Goal: Task Accomplishment & Management: Manage account settings

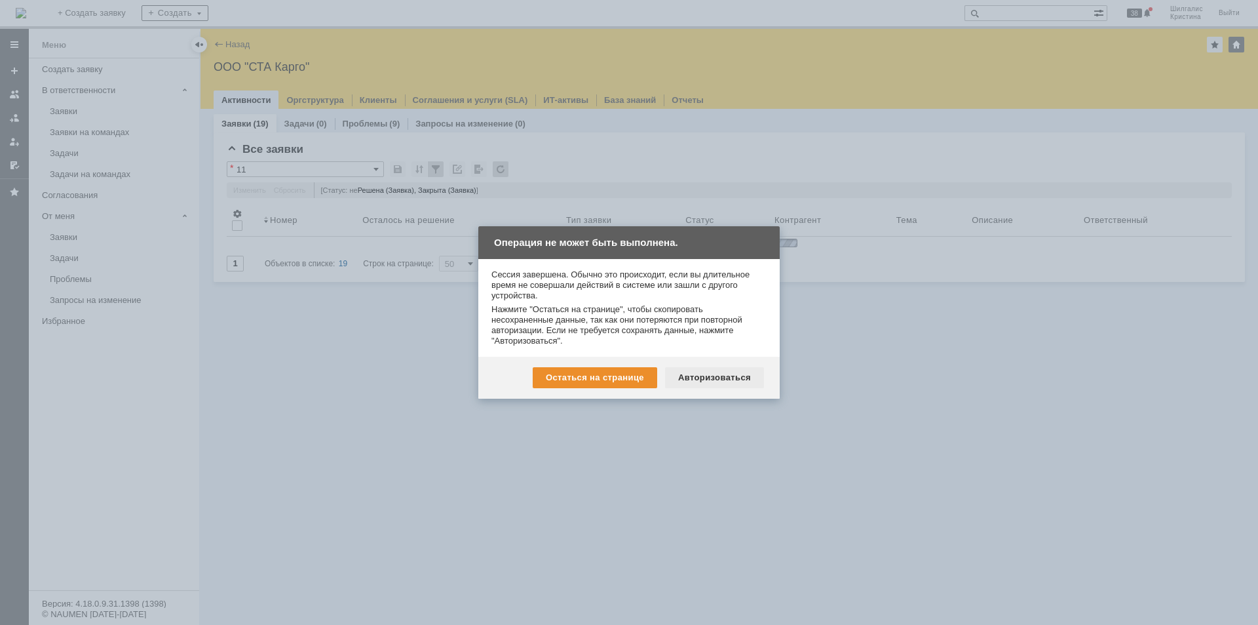
click at [712, 381] on div "Авторизоваться" at bounding box center [714, 377] width 99 height 21
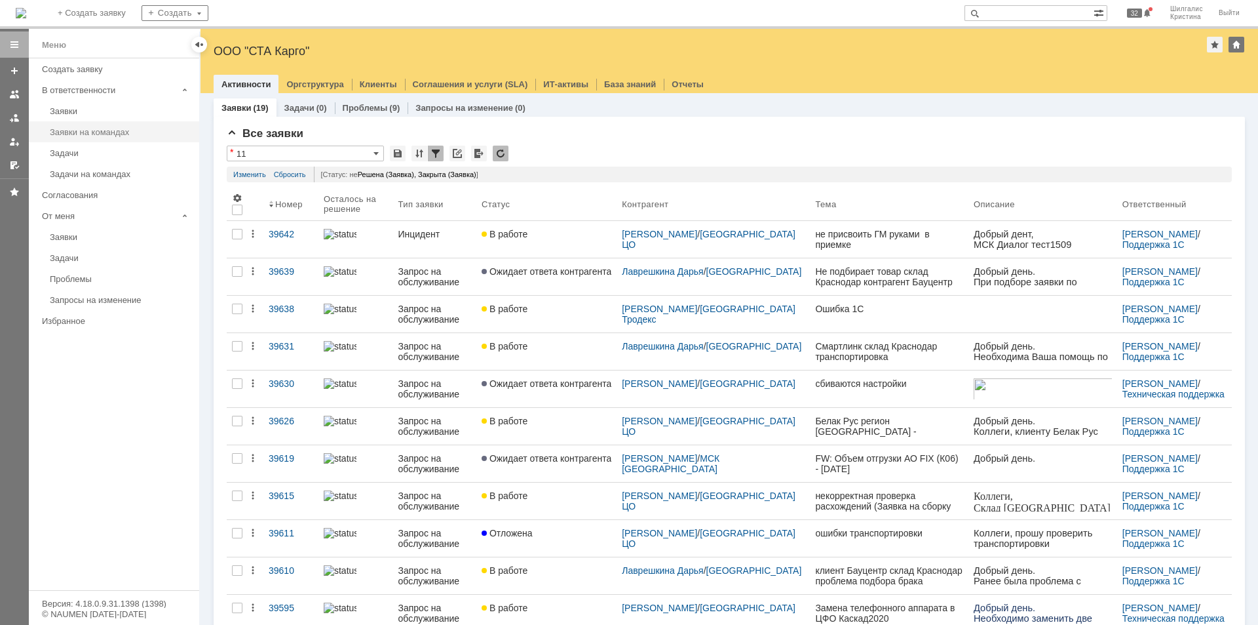
click at [85, 127] on div "Заявки на командах" at bounding box center [121, 132] width 142 height 10
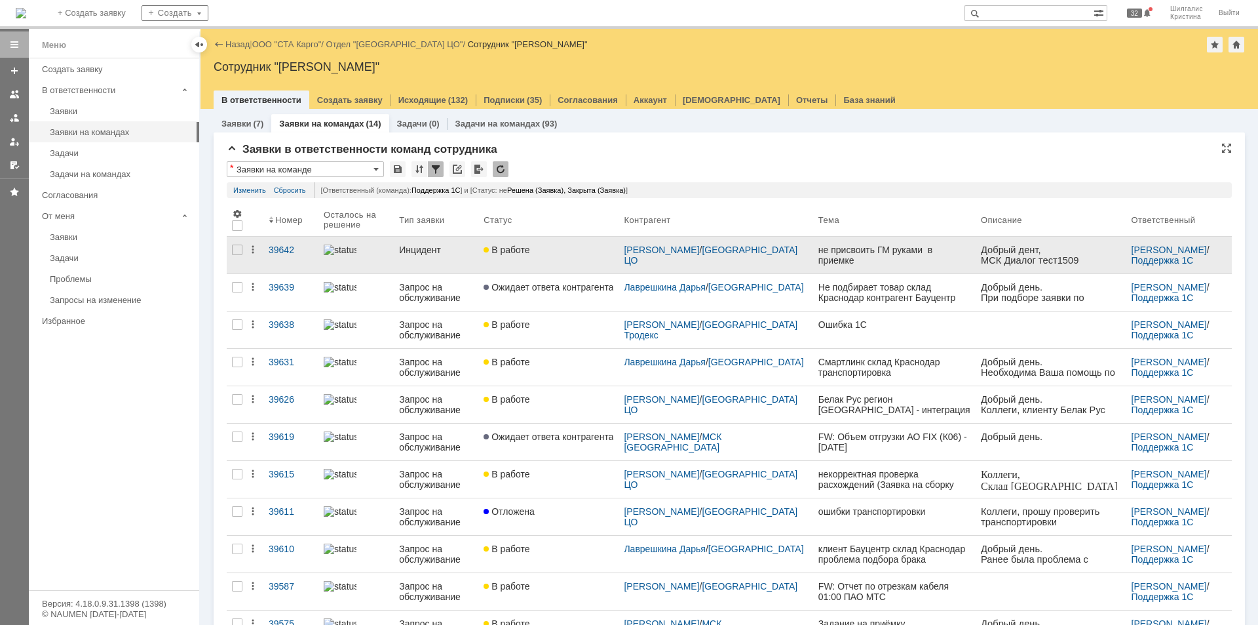
click at [544, 253] on div "В работе" at bounding box center [549, 249] width 130 height 10
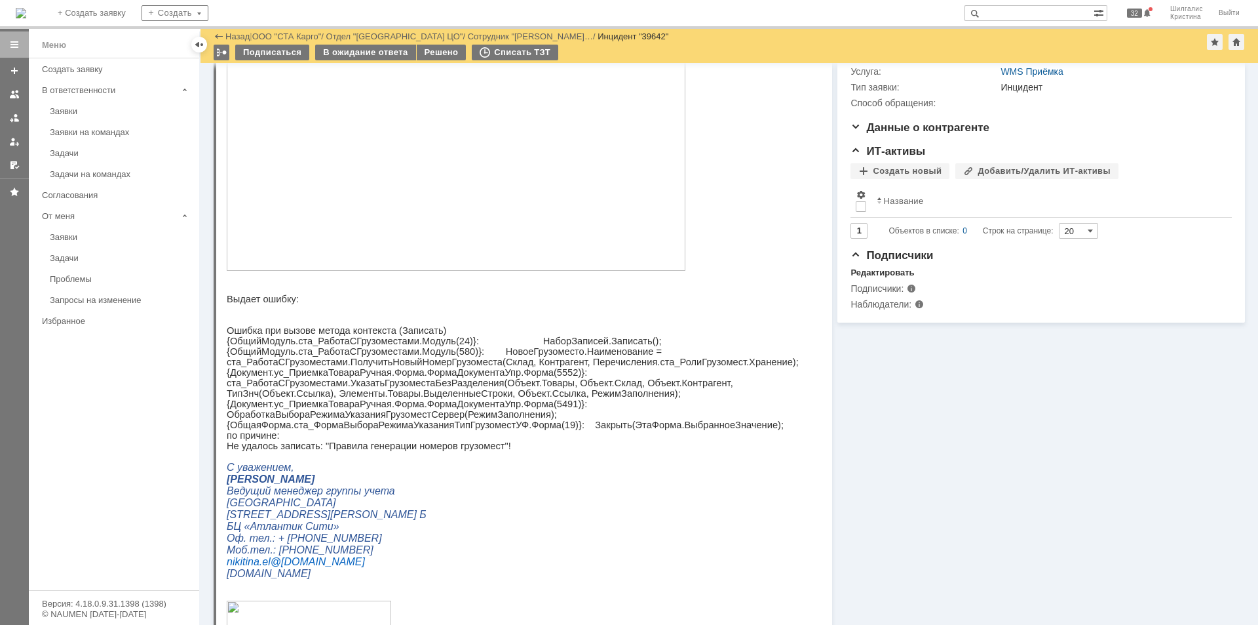
scroll to position [429, 0]
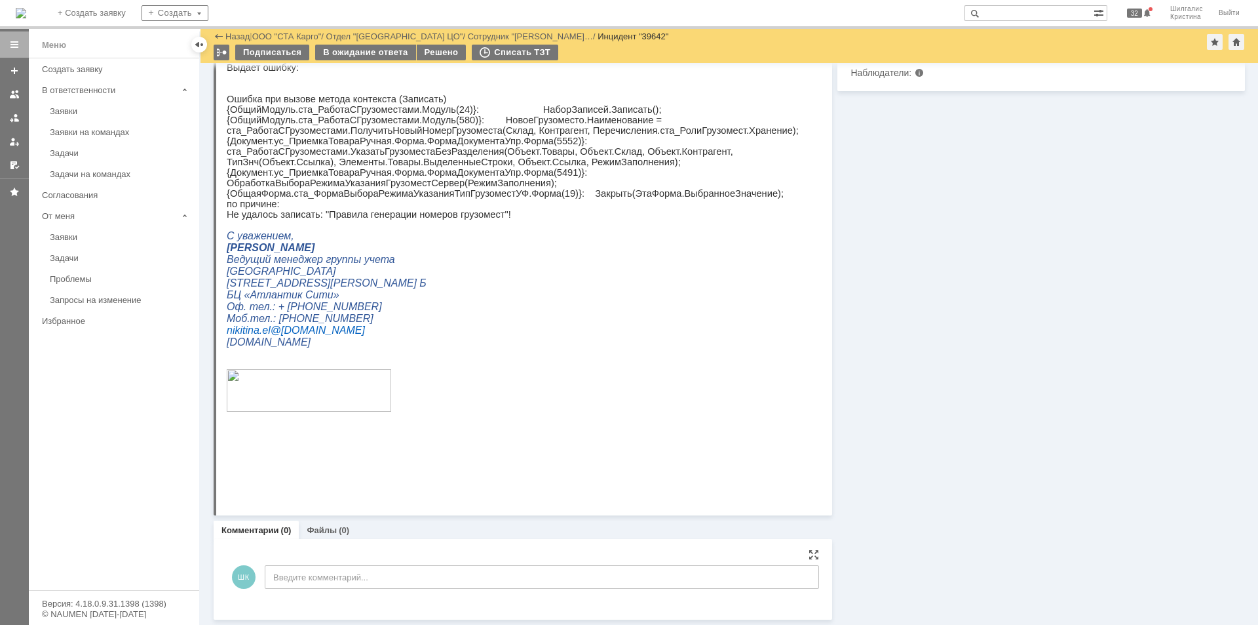
click at [283, 563] on div "ШК Введите комментарий..." at bounding box center [523, 578] width 592 height 61
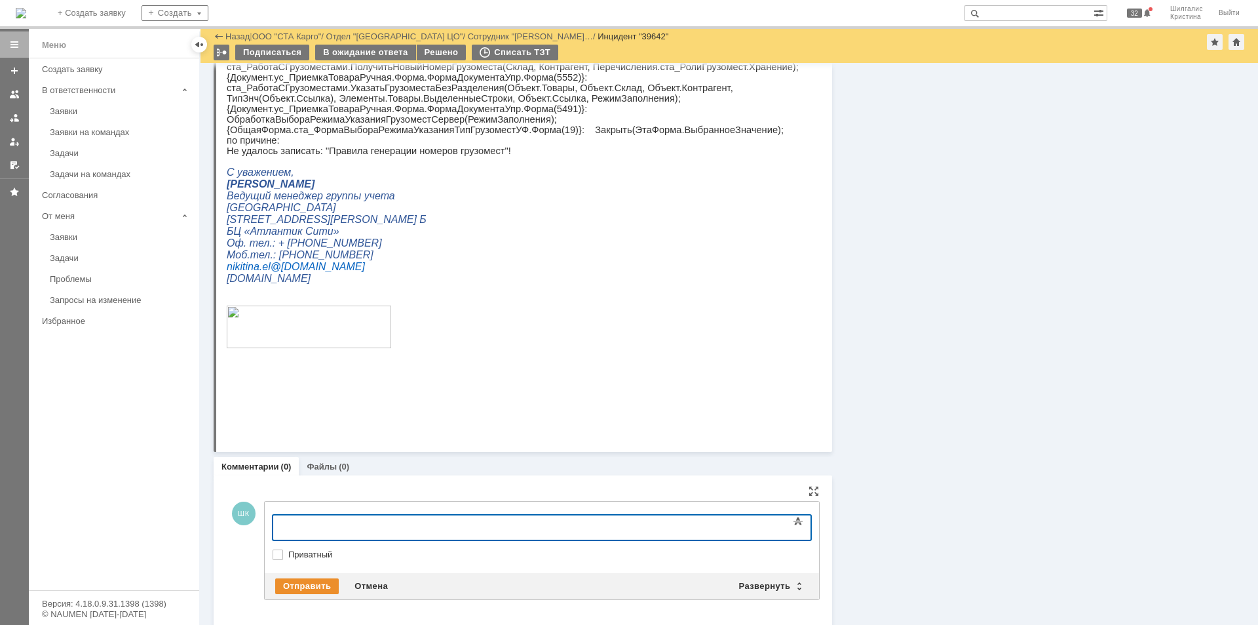
scroll to position [497, 0]
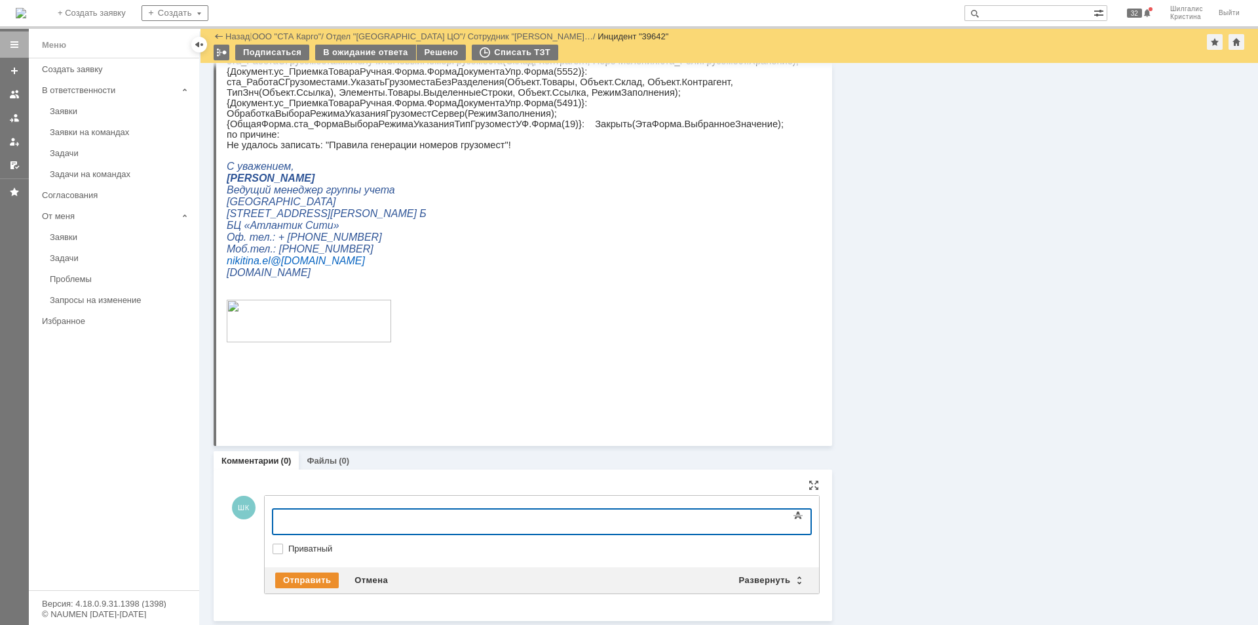
click at [288, 547] on label "Приватный" at bounding box center [548, 548] width 520 height 10
checkbox input "true"
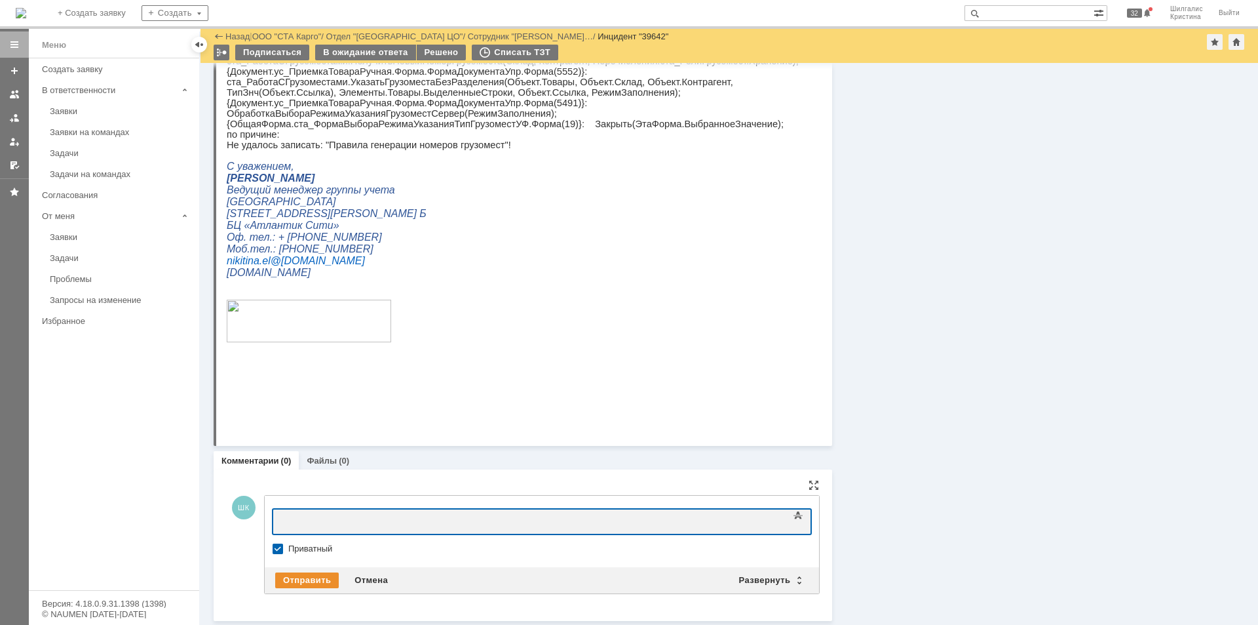
click at [332, 523] on div at bounding box center [379, 520] width 186 height 10
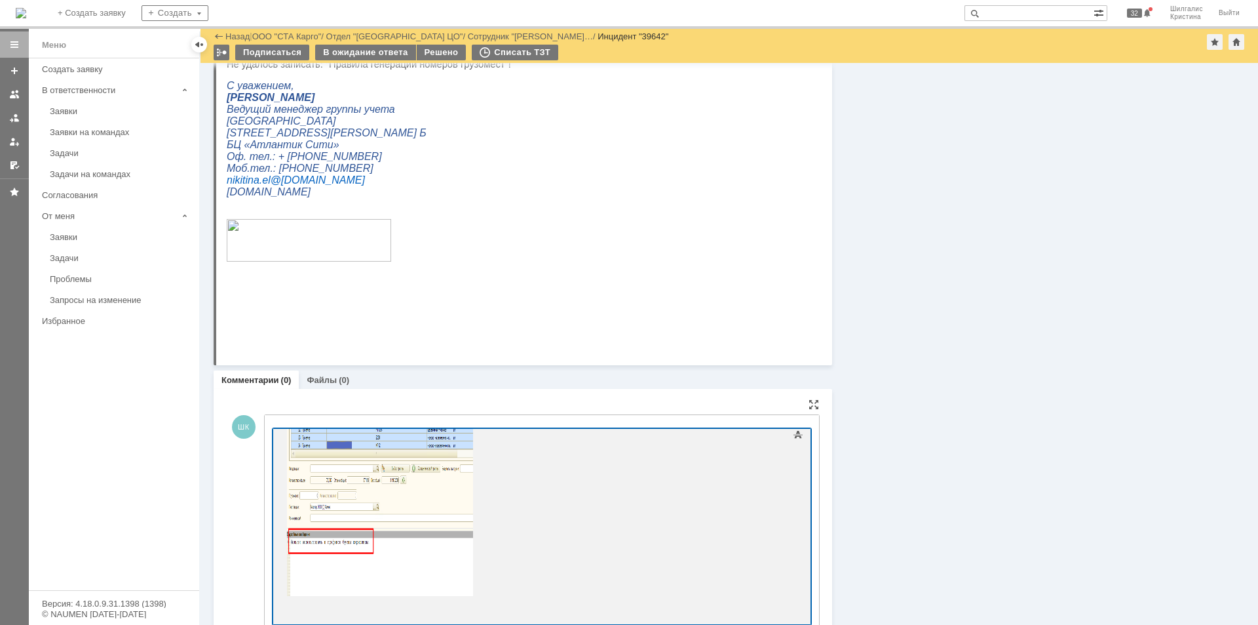
scroll to position [670, 0]
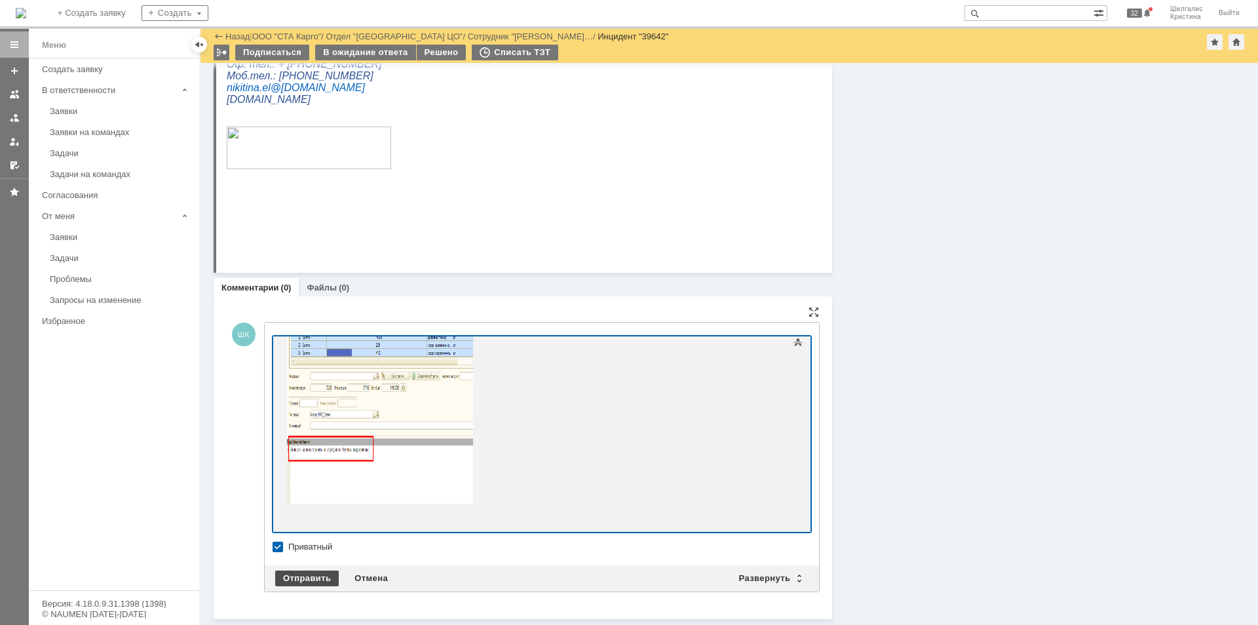
click at [313, 578] on div "Отправить" at bounding box center [307, 578] width 64 height 16
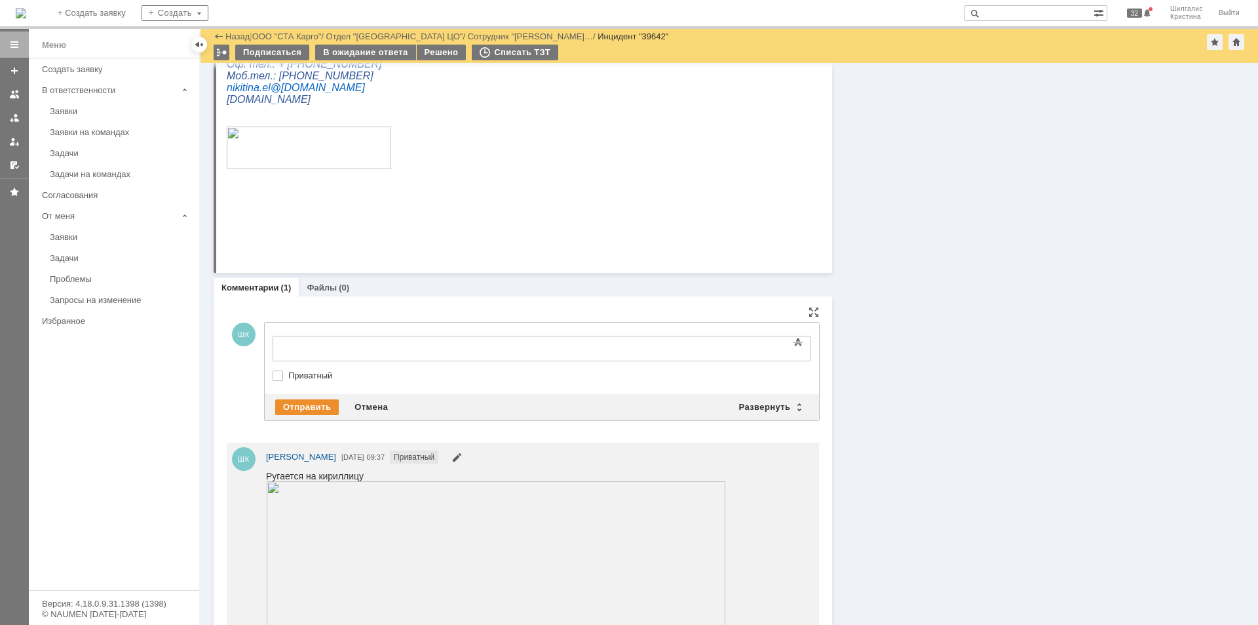
scroll to position [0, 0]
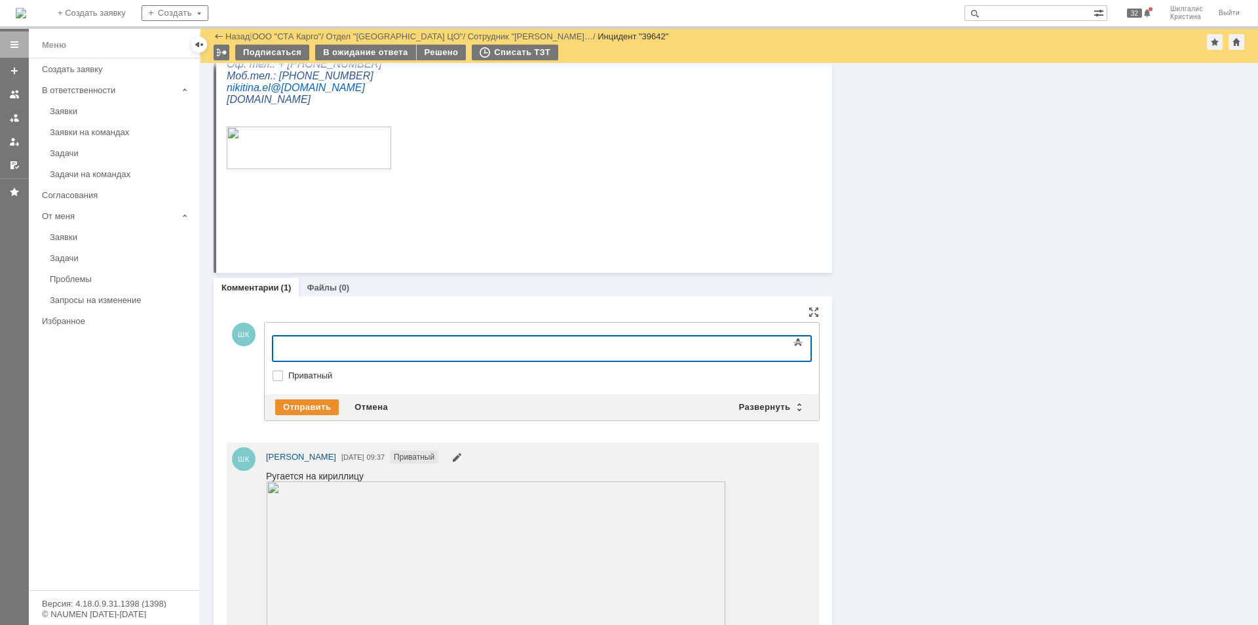
click at [317, 372] on label "Приватный" at bounding box center [548, 375] width 520 height 10
checkbox input "true"
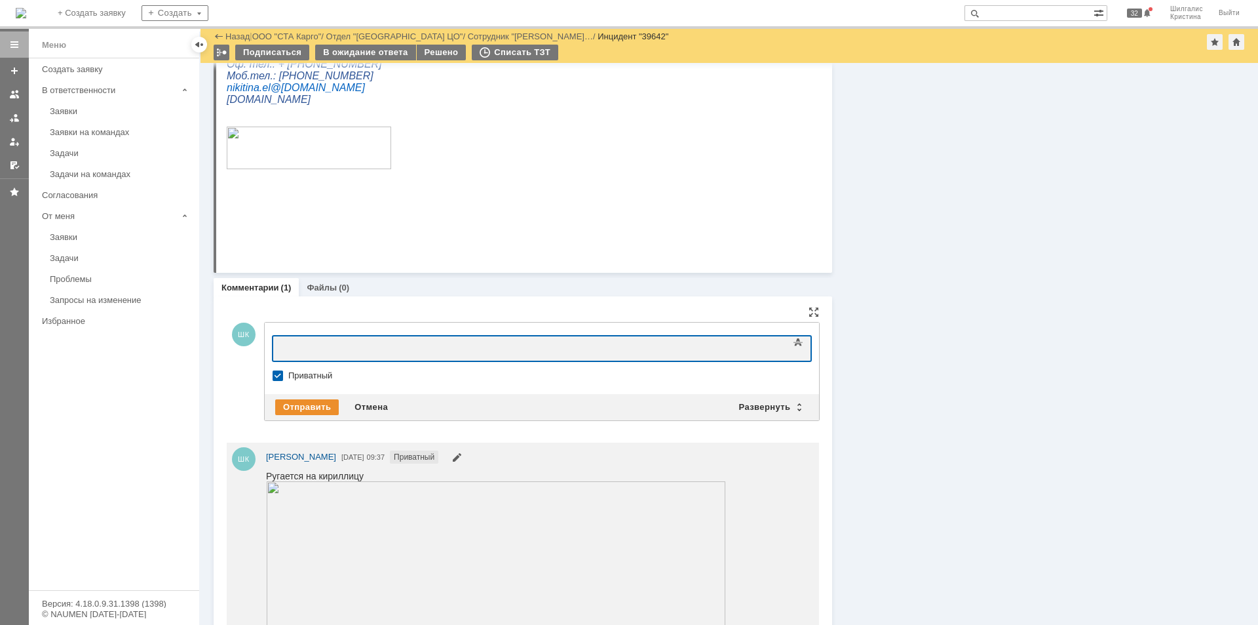
click at [361, 342] on div at bounding box center [379, 346] width 186 height 10
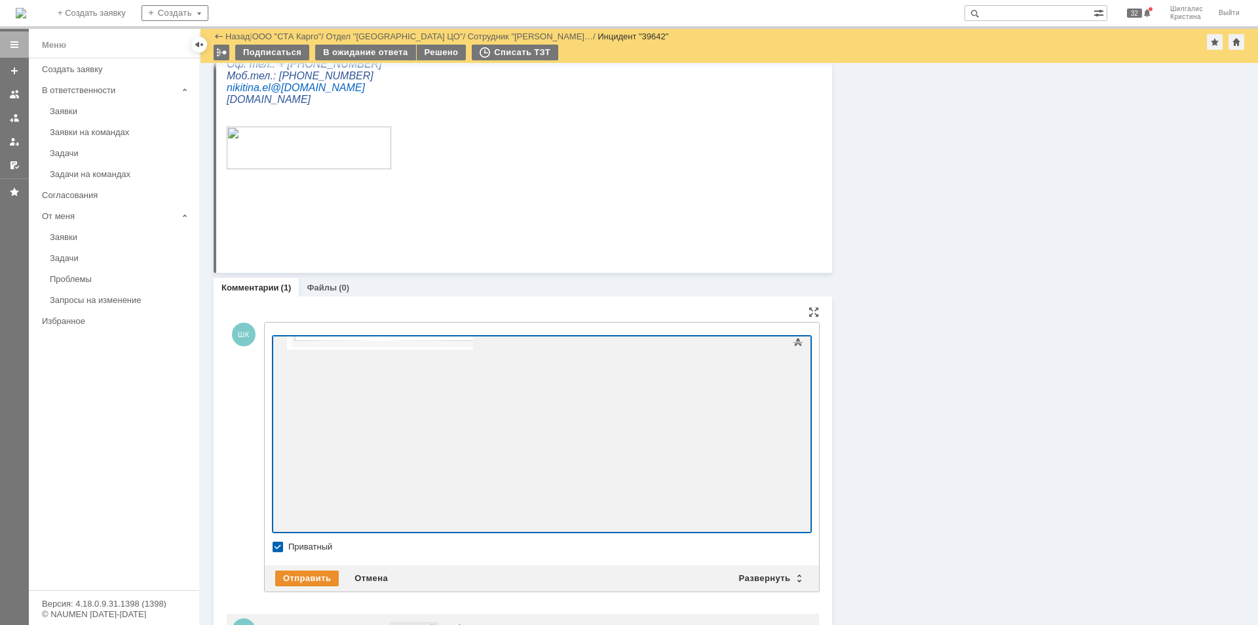
scroll to position [149, 0]
click at [298, 581] on div "Отправить" at bounding box center [307, 578] width 64 height 16
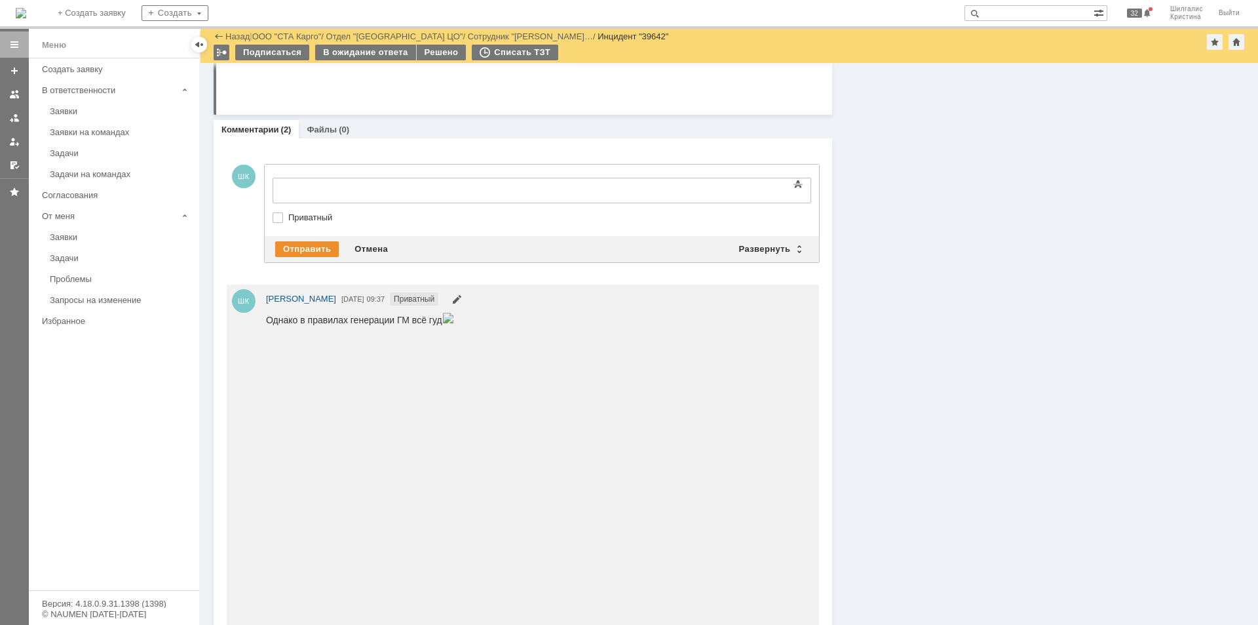
scroll to position [0, 0]
click at [292, 210] on div at bounding box center [542, 207] width 539 height 9
click at [292, 212] on label "Приватный" at bounding box center [548, 217] width 520 height 10
checkbox input "true"
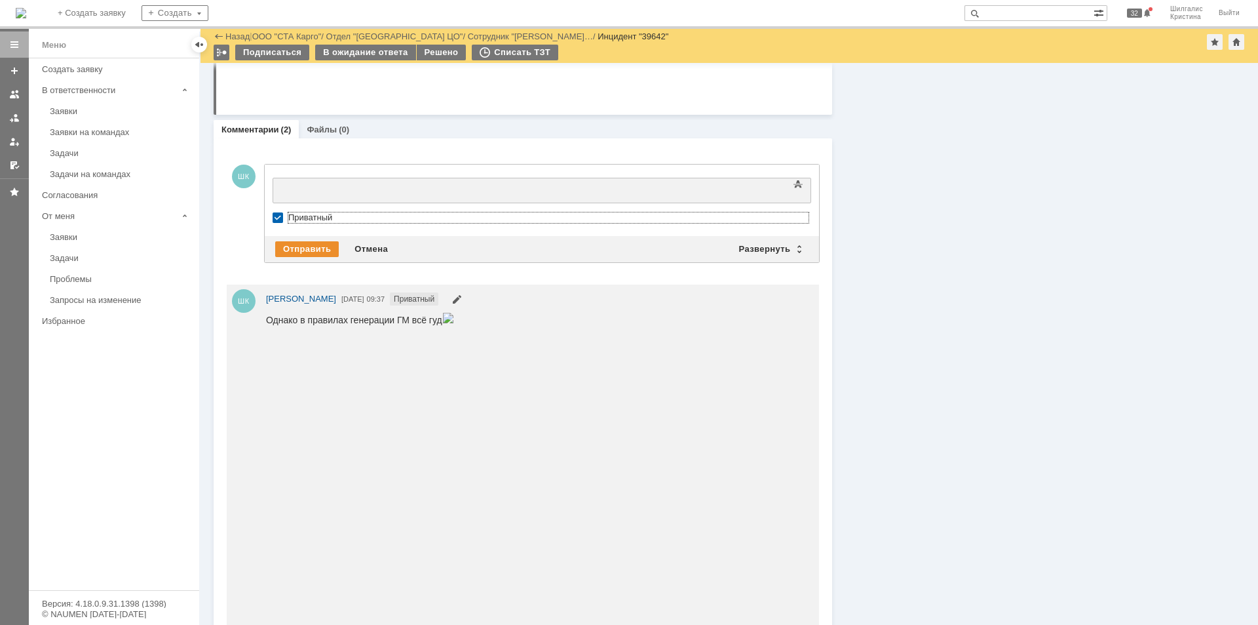
click at [316, 191] on div at bounding box center [379, 189] width 186 height 10
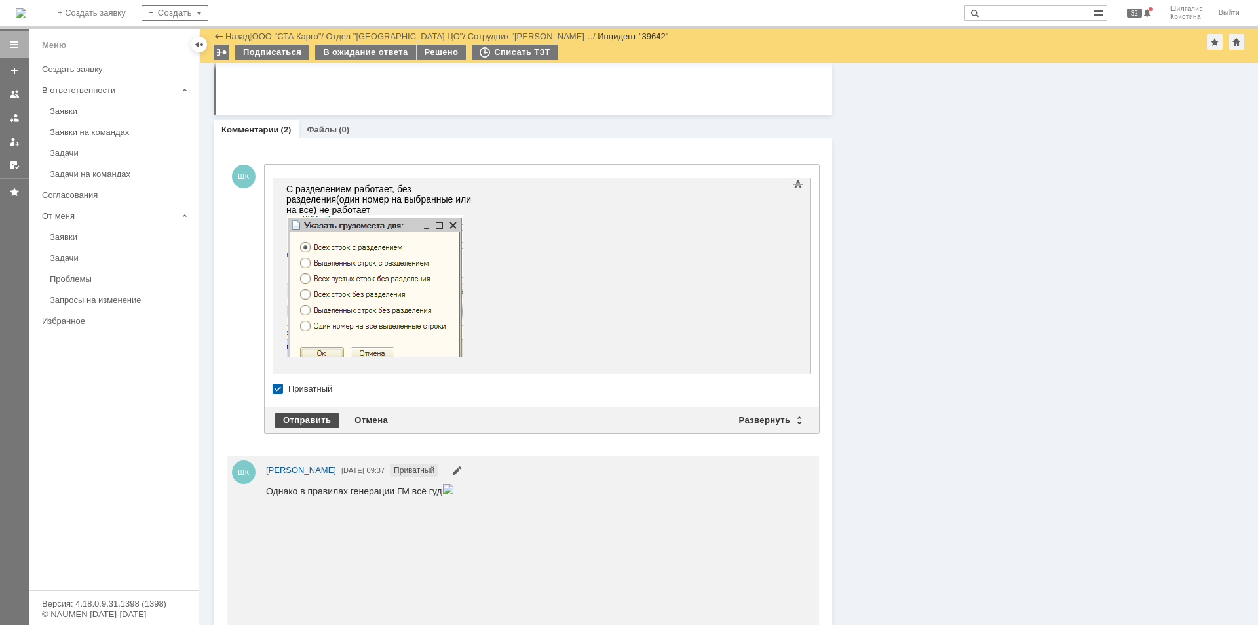
click at [314, 412] on div "Отправить" at bounding box center [307, 420] width 64 height 16
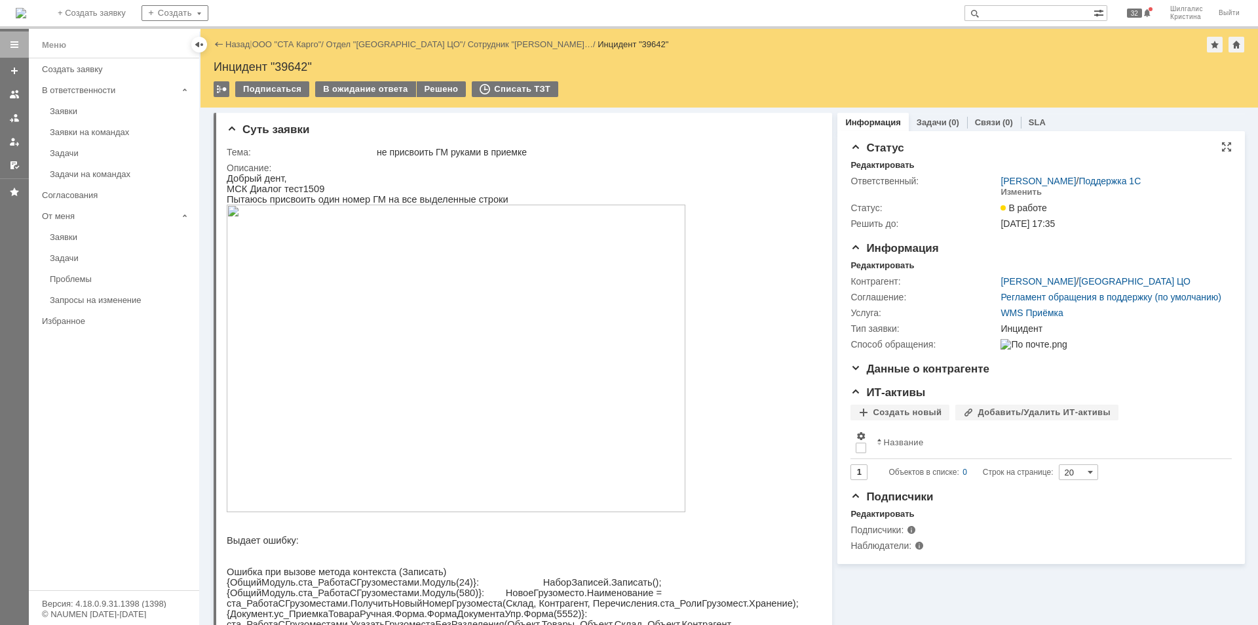
drag, startPoint x: 999, startPoint y: 441, endPoint x: 904, endPoint y: 187, distance: 270.9
drag, startPoint x: 928, startPoint y: 359, endPoint x: 792, endPoint y: 160, distance: 241.1
click at [311, 49] on link "ООО "СТА Карго"" at bounding box center [286, 44] width 69 height 10
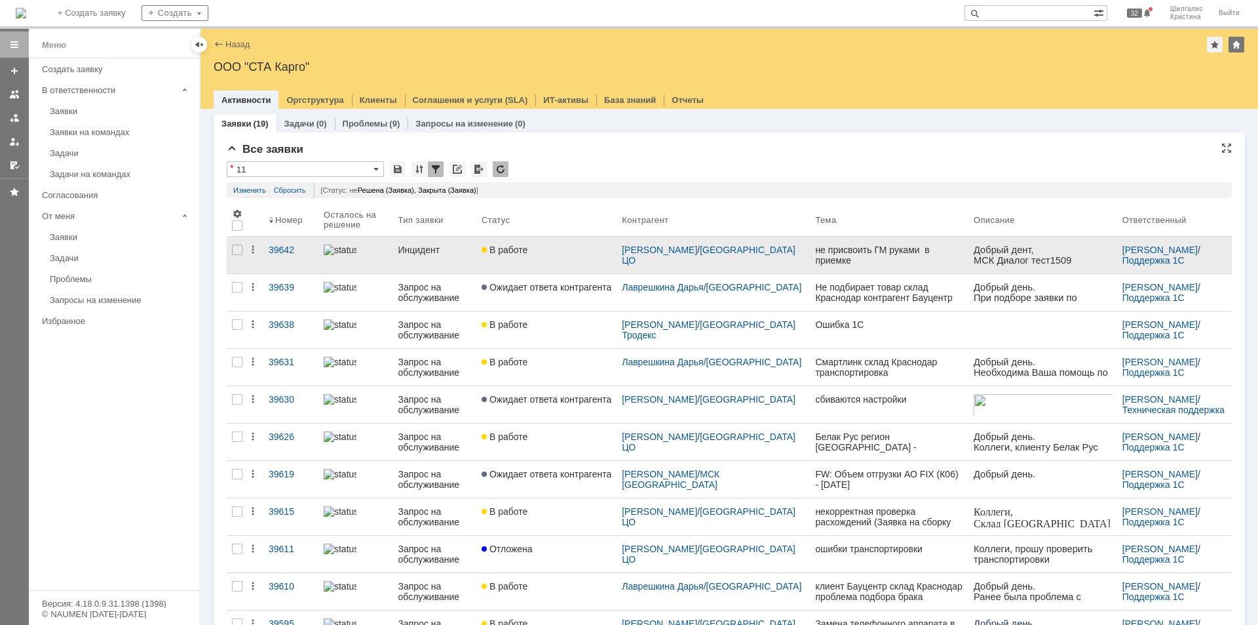
click at [535, 259] on link "В работе" at bounding box center [546, 255] width 140 height 37
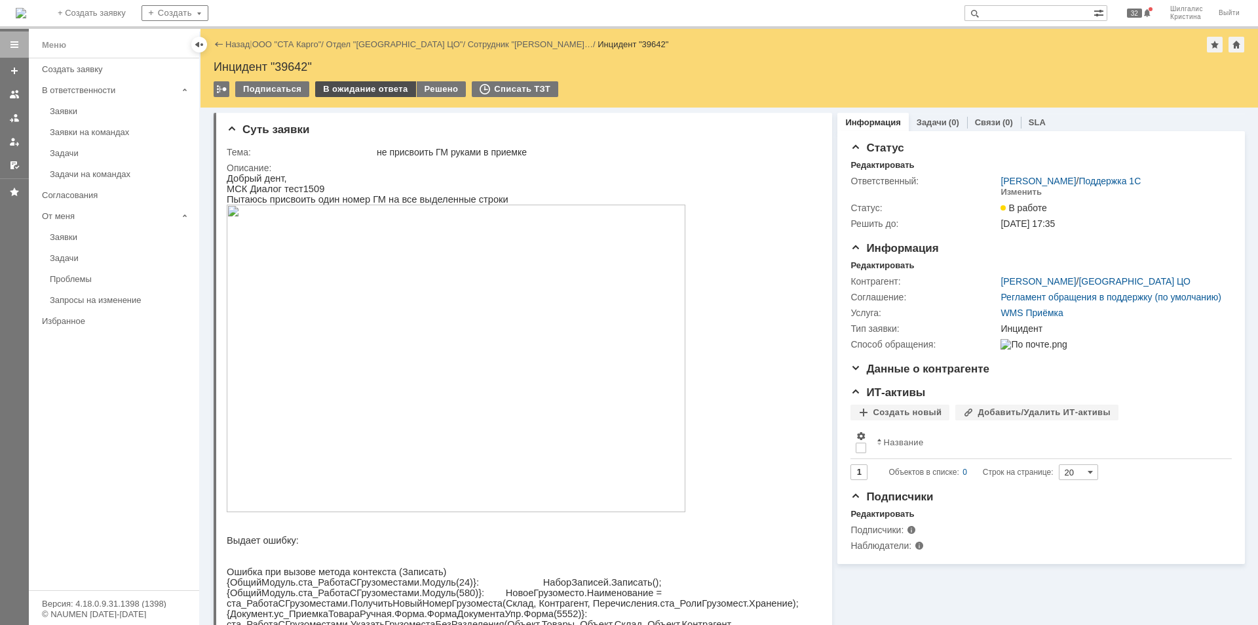
click at [365, 84] on div "В ожидание ответа" at bounding box center [365, 89] width 100 height 16
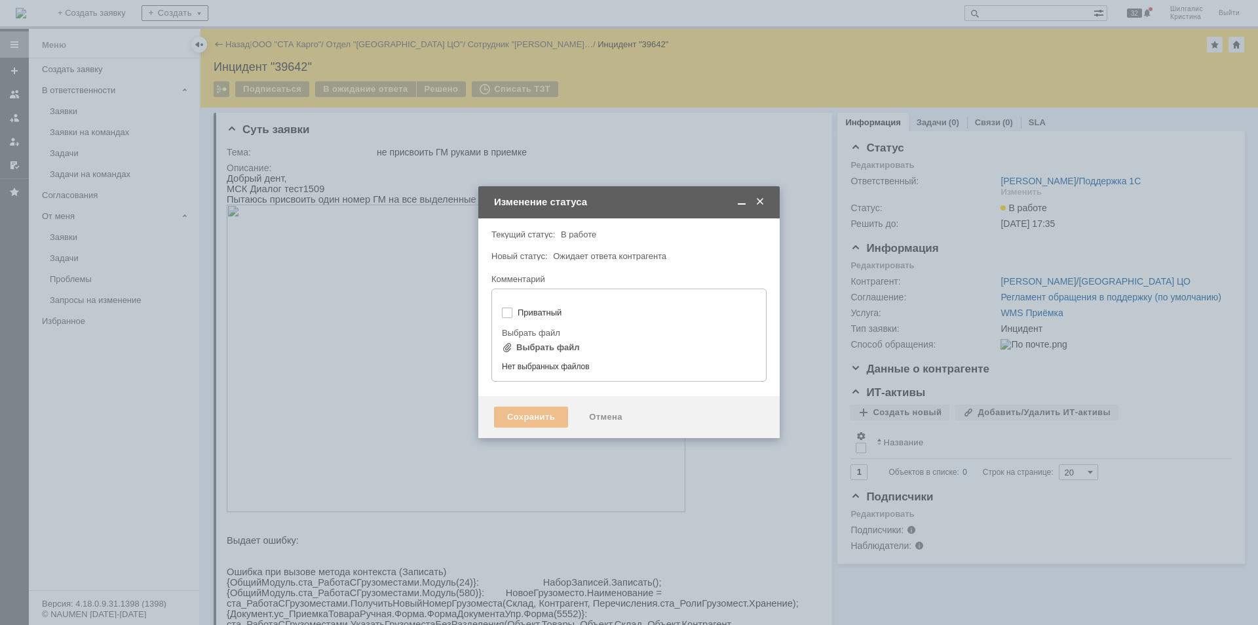
type input "[не указано]"
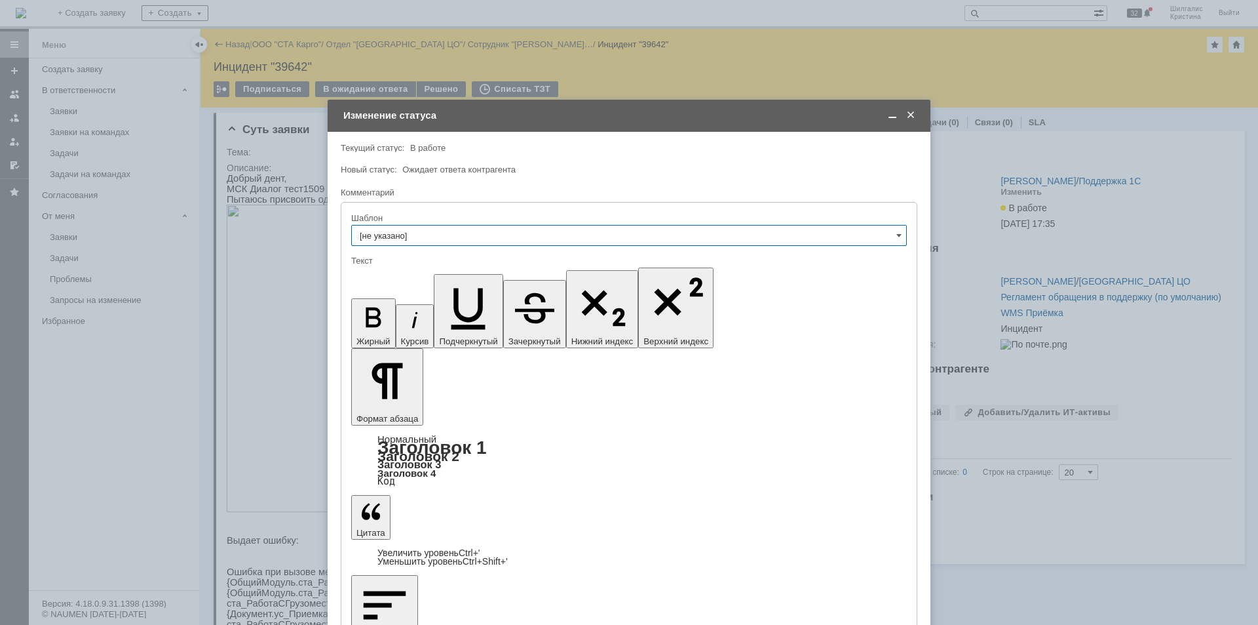
click at [451, 239] on input "[не указано]" at bounding box center [629, 235] width 556 height 21
click at [465, 231] on input "text" at bounding box center [629, 235] width 556 height 21
click at [498, 169] on span "Ожидает ответа контрагента" at bounding box center [458, 170] width 113 height 10
type input "[не указано]"
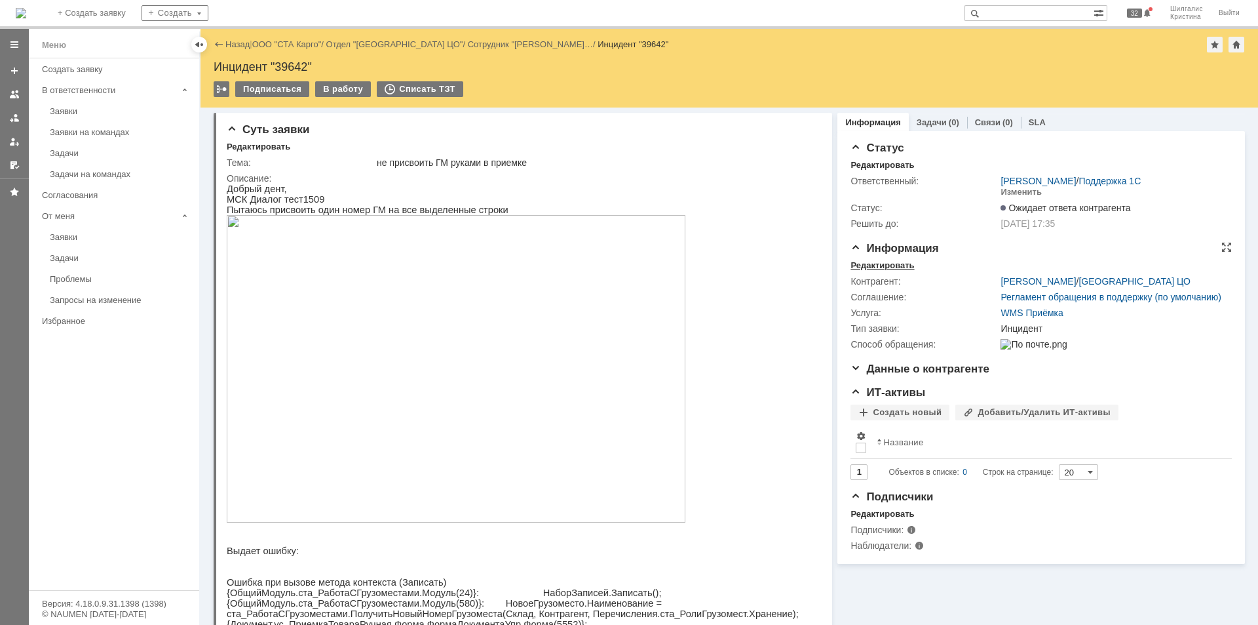
click at [899, 268] on div "Редактировать" at bounding box center [883, 265] width 64 height 10
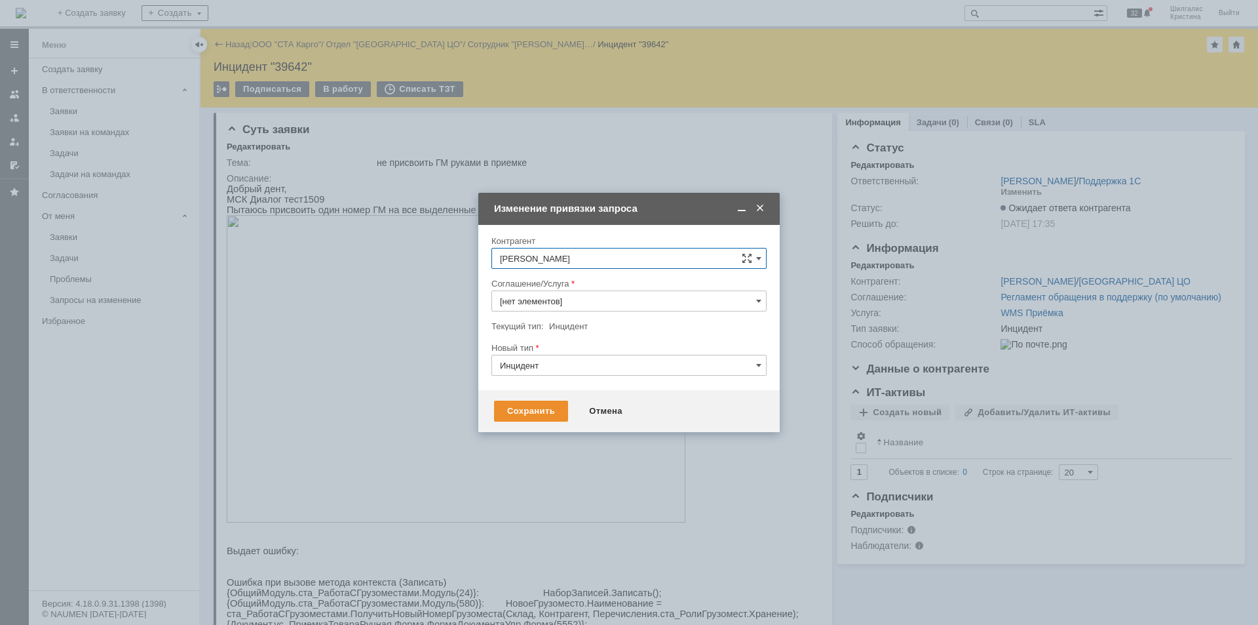
type input "WMS Приёмка"
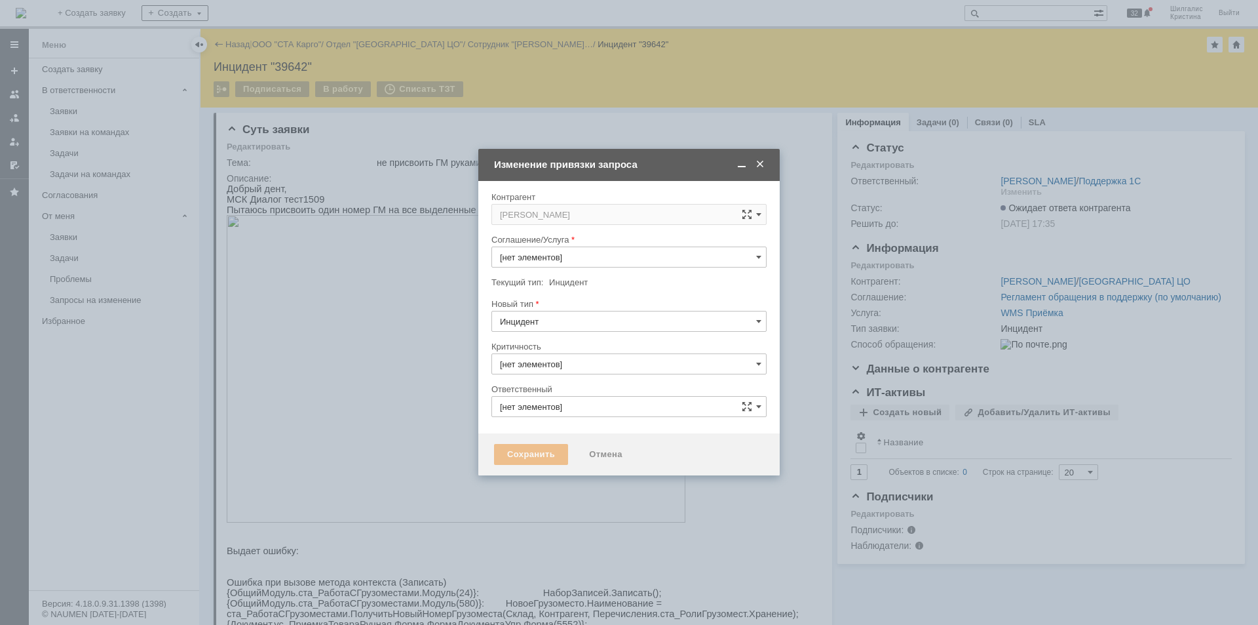
type input "3. Низкая"
type input "WMS Приёмка"
type input "[PERSON_NAME]"
type input "[не указано]"
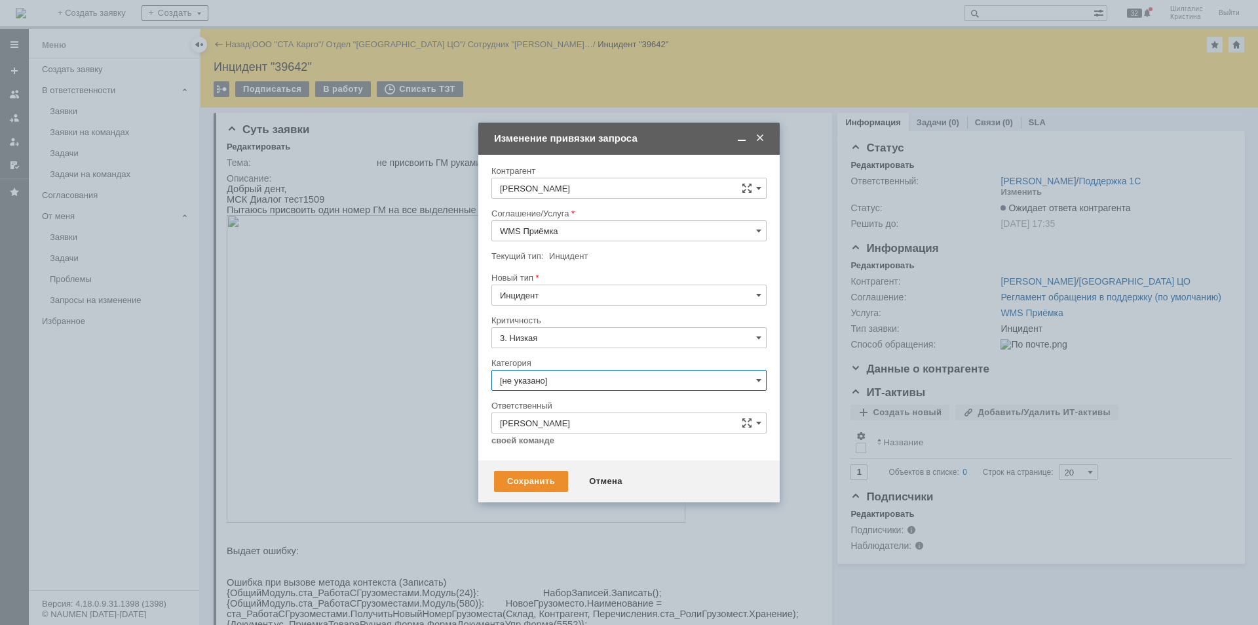
click at [532, 379] on input "[не указано]" at bounding box center [629, 380] width 275 height 21
click at [575, 473] on span "Консультация пользователя" at bounding box center [629, 469] width 258 height 10
type input "Консультация пользователя"
click at [526, 482] on div "Сохранить" at bounding box center [531, 481] width 74 height 21
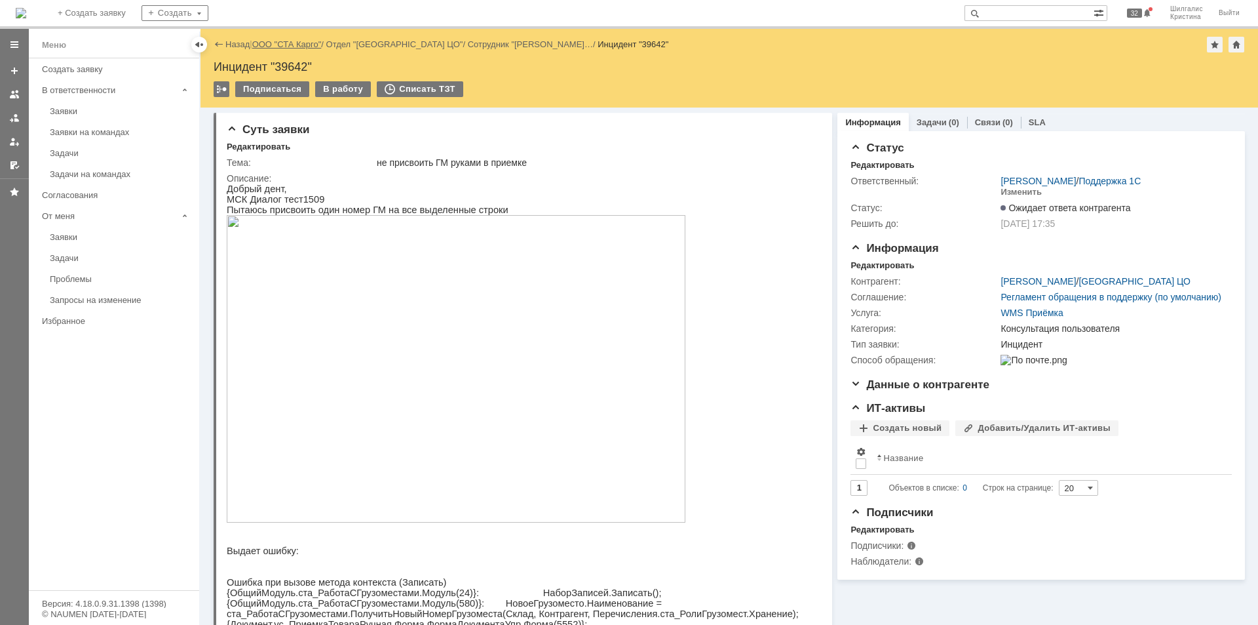
click at [290, 45] on link "ООО "СТА Карго"" at bounding box center [286, 44] width 69 height 10
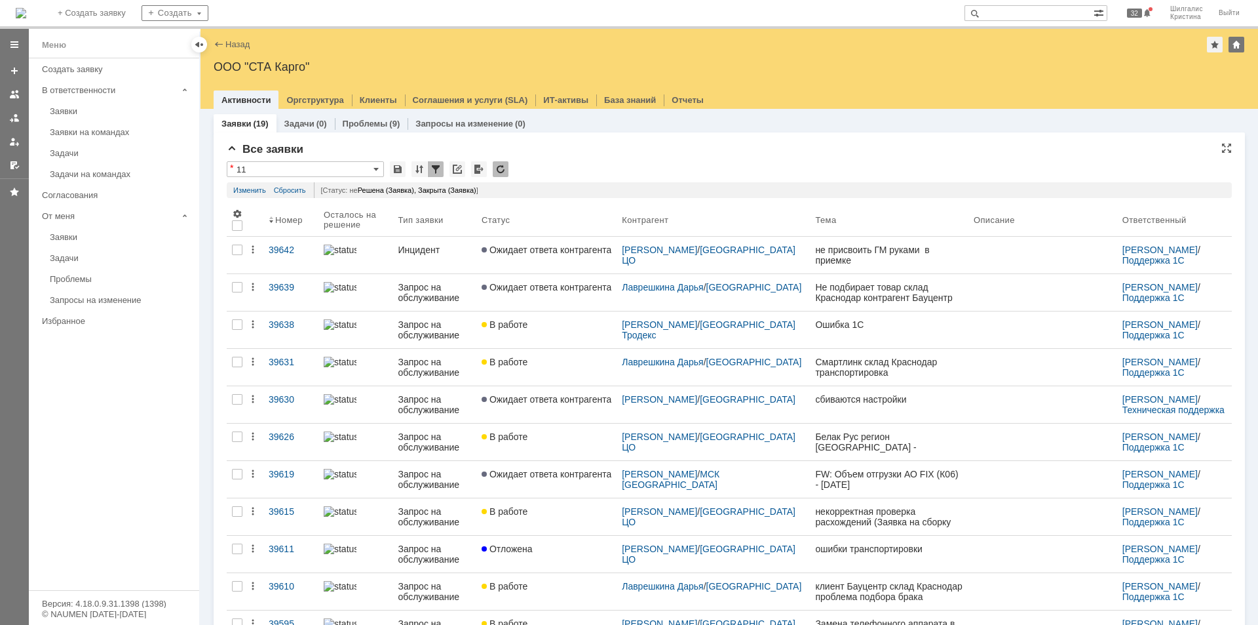
click at [569, 163] on div "* 11" at bounding box center [729, 169] width 1005 height 17
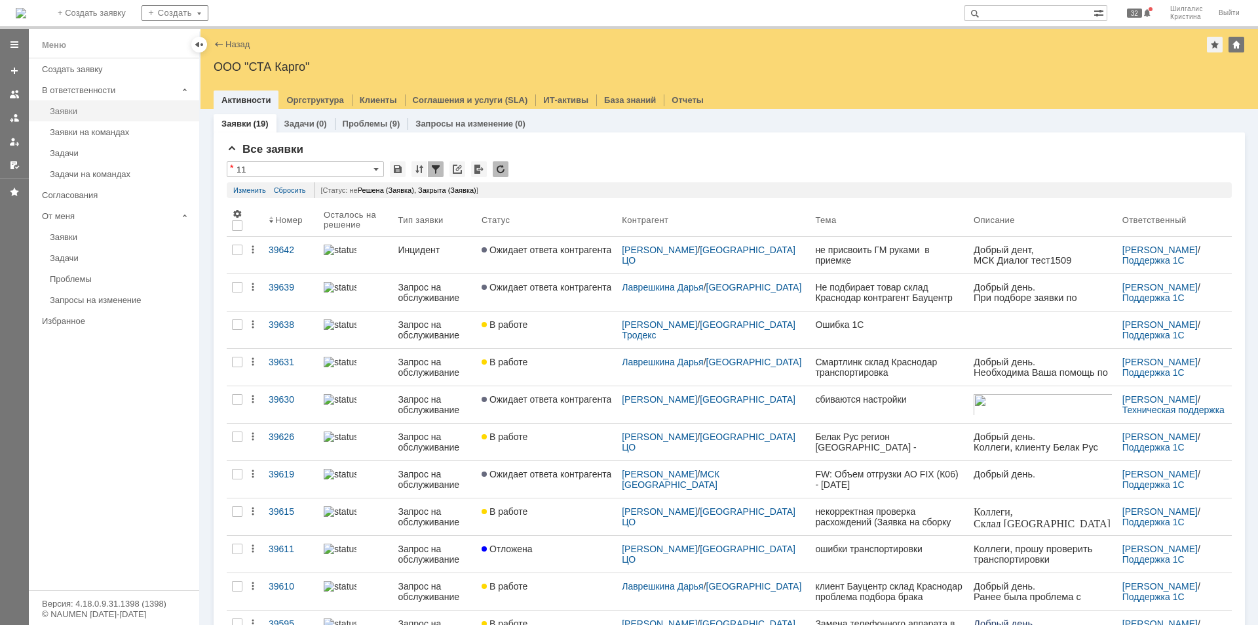
click at [72, 103] on link "Заявки" at bounding box center [121, 111] width 152 height 20
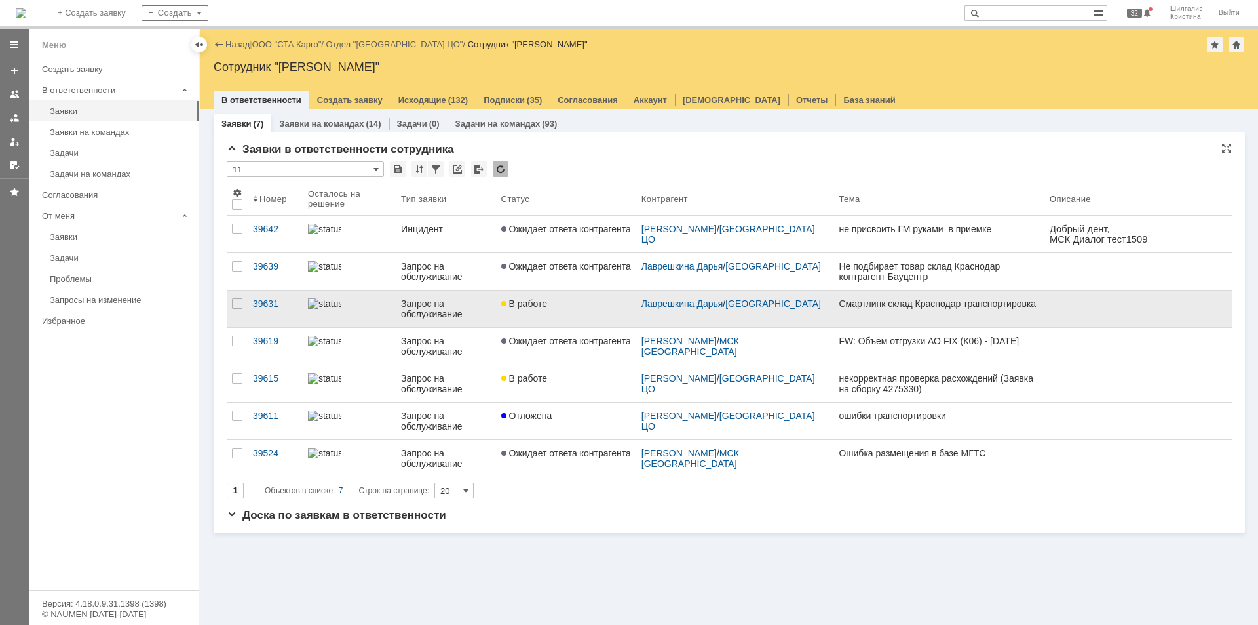
click at [539, 300] on span "В работе" at bounding box center [524, 303] width 46 height 10
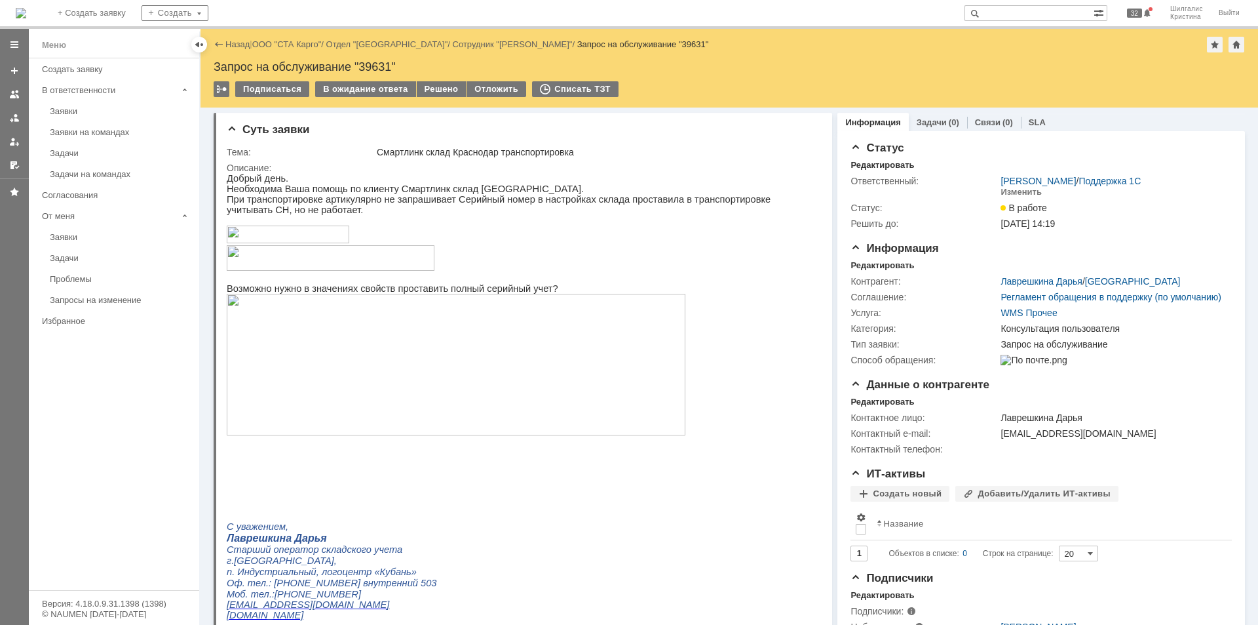
click at [598, 225] on p at bounding box center [518, 220] width 583 height 10
